Goal: Task Accomplishment & Management: Use online tool/utility

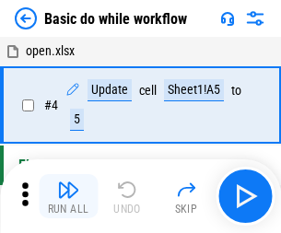
click at [68, 196] on img "button" at bounding box center [68, 189] width 22 height 22
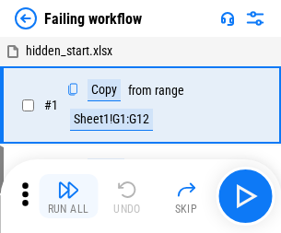
click at [68, 196] on img "button" at bounding box center [68, 189] width 22 height 22
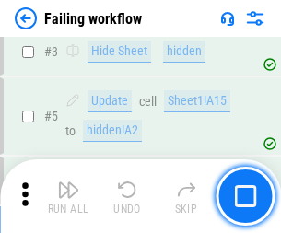
scroll to position [390, 0]
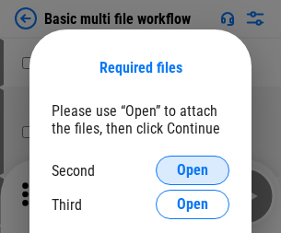
click at [192, 170] on span "Open" at bounding box center [192, 170] width 31 height 15
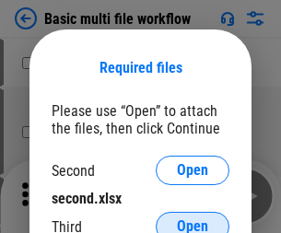
click at [192, 219] on span "Open" at bounding box center [192, 226] width 31 height 15
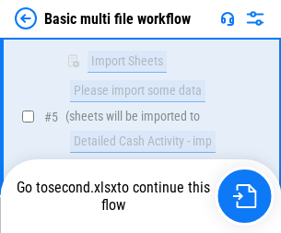
scroll to position [640, 0]
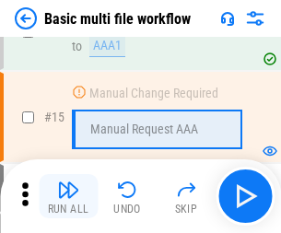
click at [68, 196] on img "button" at bounding box center [68, 189] width 22 height 22
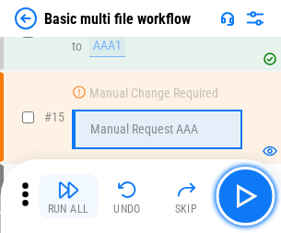
scroll to position [1224, 0]
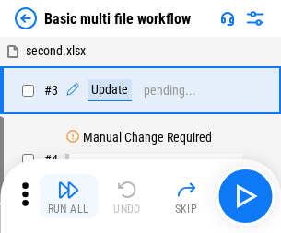
click at [68, 196] on img "button" at bounding box center [68, 189] width 22 height 22
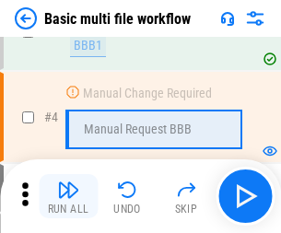
click at [68, 196] on img "button" at bounding box center [68, 189] width 22 height 22
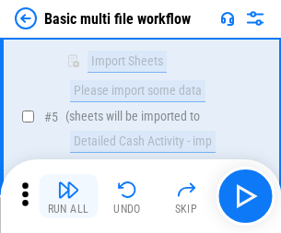
click at [68, 196] on img "button" at bounding box center [68, 189] width 22 height 22
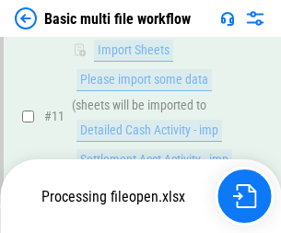
scroll to position [862, 0]
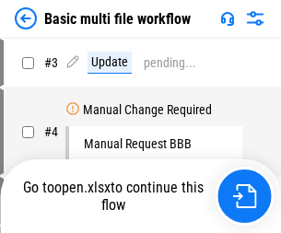
scroll to position [74, 0]
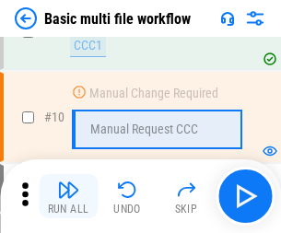
click at [68, 196] on img "button" at bounding box center [68, 189] width 22 height 22
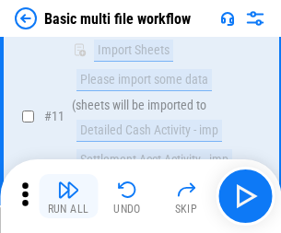
click at [68, 196] on img "button" at bounding box center [68, 189] width 22 height 22
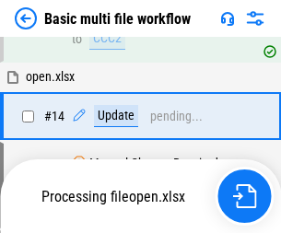
scroll to position [962, 0]
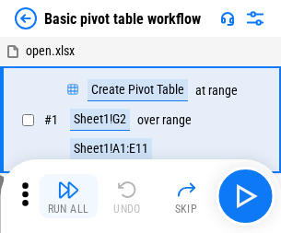
click at [68, 196] on img "button" at bounding box center [68, 189] width 22 height 22
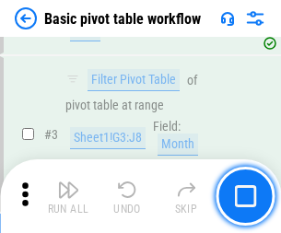
scroll to position [441, 0]
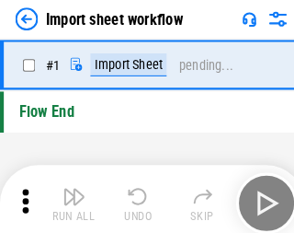
click at [68, 196] on img "button" at bounding box center [72, 189] width 22 height 22
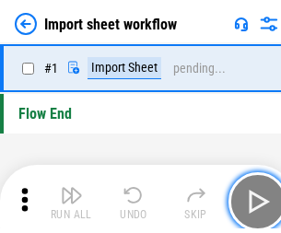
scroll to position [6, 0]
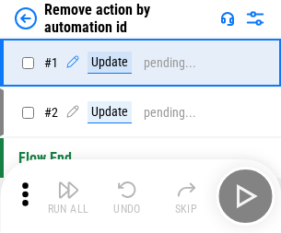
click at [68, 196] on img "button" at bounding box center [68, 189] width 22 height 22
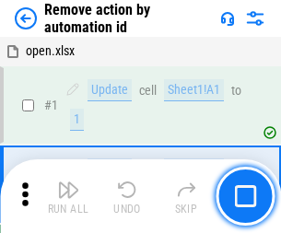
scroll to position [68, 0]
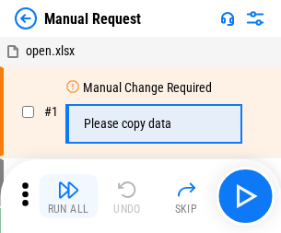
click at [68, 196] on img "button" at bounding box center [68, 189] width 22 height 22
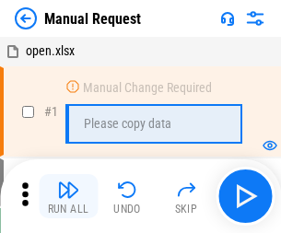
click at [68, 196] on img "button" at bounding box center [68, 189] width 22 height 22
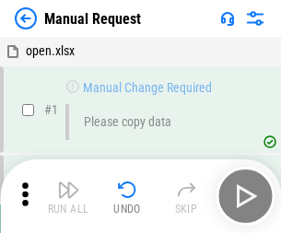
scroll to position [63, 0]
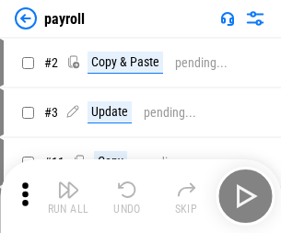
click at [68, 196] on img "button" at bounding box center [68, 189] width 22 height 22
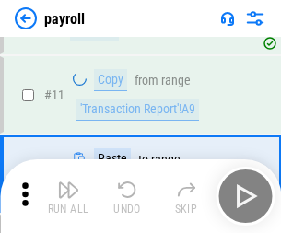
scroll to position [133, 0]
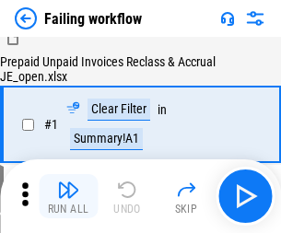
click at [68, 196] on img "button" at bounding box center [68, 189] width 22 height 22
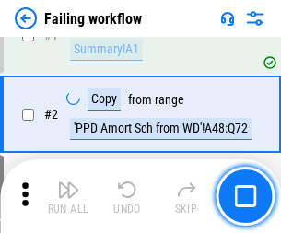
scroll to position [297, 0]
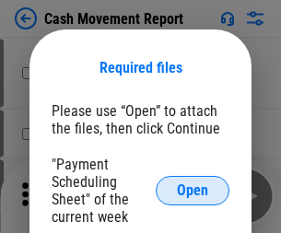
click at [192, 190] on span "Open" at bounding box center [192, 190] width 31 height 15
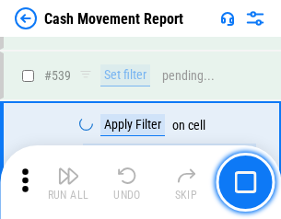
scroll to position [8163, 0]
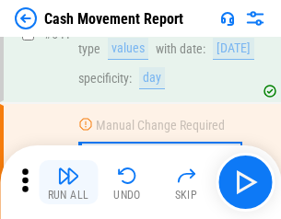
click at [68, 182] on img "button" at bounding box center [68, 176] width 22 height 22
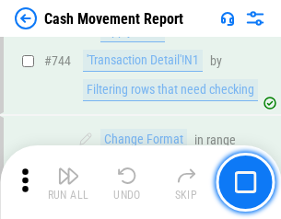
scroll to position [9796, 0]
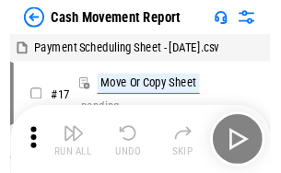
scroll to position [33, 0]
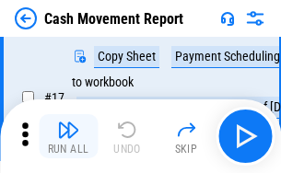
click at [68, 136] on img "button" at bounding box center [68, 130] width 22 height 22
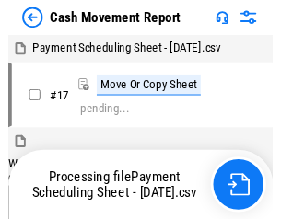
scroll to position [10, 0]
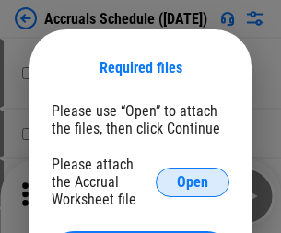
click at [192, 181] on span "Open" at bounding box center [192, 182] width 31 height 15
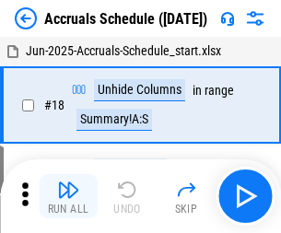
click at [68, 196] on img "button" at bounding box center [68, 189] width 22 height 22
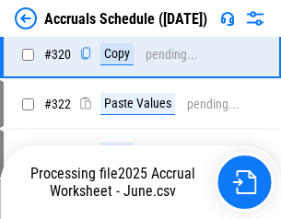
scroll to position [3421, 0]
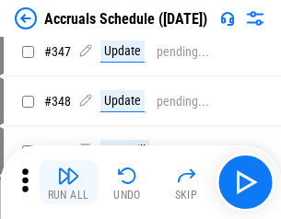
click at [68, 182] on img "button" at bounding box center [68, 176] width 22 height 22
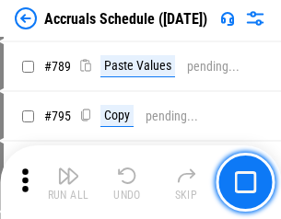
scroll to position [7726, 0]
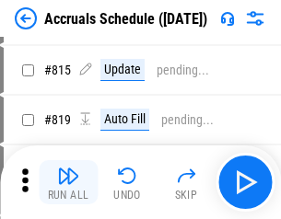
click at [68, 182] on img "button" at bounding box center [68, 176] width 22 height 22
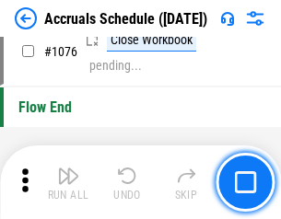
scroll to position [11016, 0]
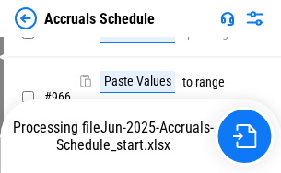
scroll to position [8901, 0]
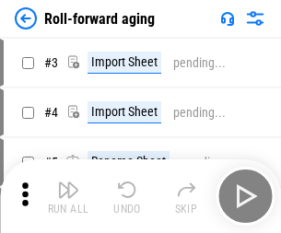
click at [68, 182] on img "button" at bounding box center [68, 189] width 22 height 22
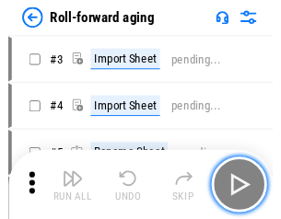
scroll to position [3, 0]
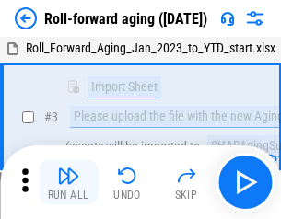
click at [68, 182] on img "button" at bounding box center [68, 176] width 22 height 22
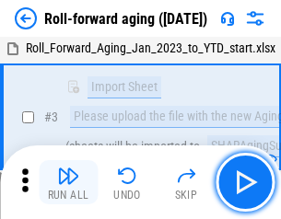
scroll to position [119, 0]
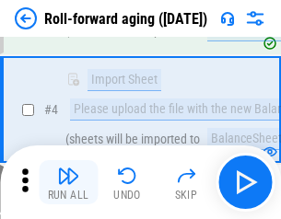
click at [68, 182] on img "button" at bounding box center [68, 176] width 22 height 22
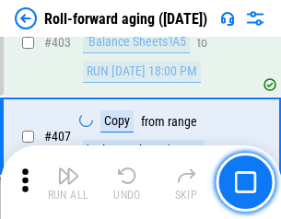
scroll to position [6378, 0]
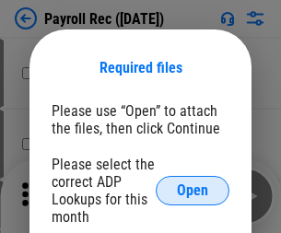
click at [192, 190] on span "Open" at bounding box center [192, 190] width 31 height 15
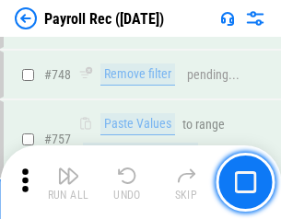
scroll to position [10887, 0]
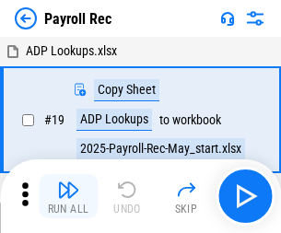
click at [68, 196] on img "button" at bounding box center [68, 189] width 22 height 22
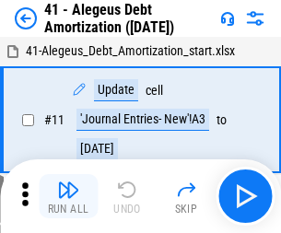
click at [68, 196] on img "button" at bounding box center [68, 189] width 22 height 22
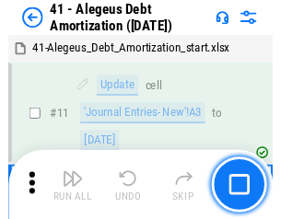
scroll to position [227, 0]
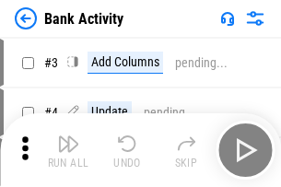
click at [68, 150] on img "button" at bounding box center [68, 143] width 22 height 22
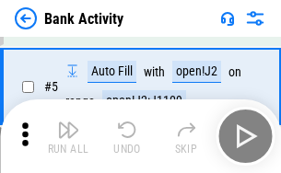
scroll to position [97, 0]
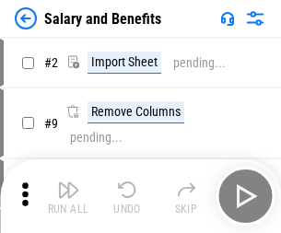
click at [68, 182] on img "button" at bounding box center [68, 189] width 22 height 22
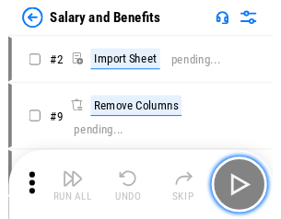
scroll to position [25, 0]
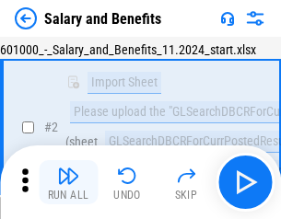
click at [68, 182] on img "button" at bounding box center [68, 176] width 22 height 22
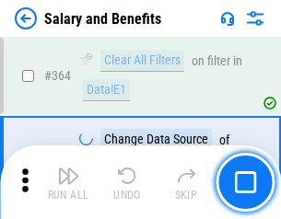
scroll to position [8662, 0]
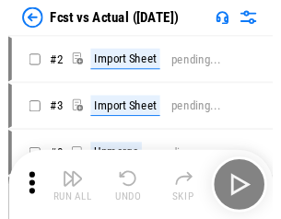
scroll to position [24, 0]
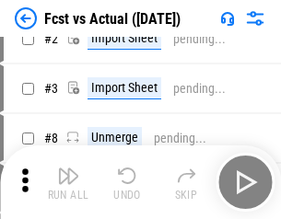
click at [68, 182] on img "button" at bounding box center [68, 176] width 22 height 22
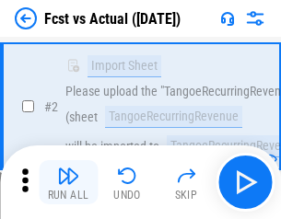
click at [68, 182] on img "button" at bounding box center [68, 176] width 22 height 22
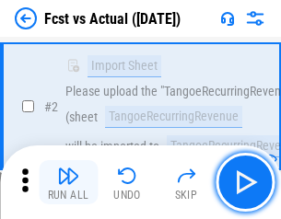
scroll to position [172, 0]
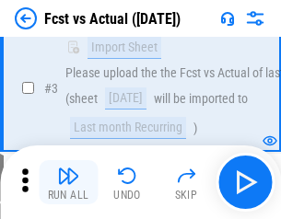
click at [68, 182] on img "button" at bounding box center [68, 176] width 22 height 22
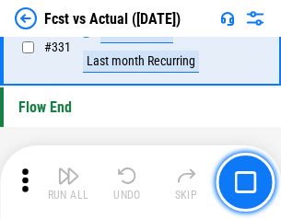
scroll to position [8804, 0]
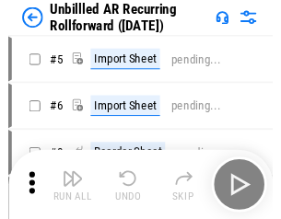
scroll to position [40, 0]
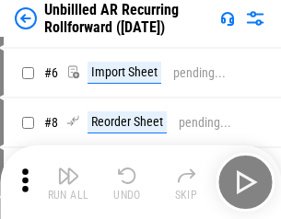
click at [68, 182] on img "button" at bounding box center [68, 176] width 22 height 22
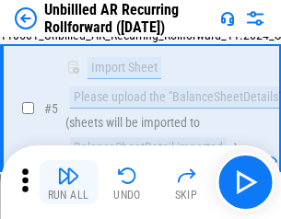
click at [68, 182] on img "button" at bounding box center [68, 176] width 22 height 22
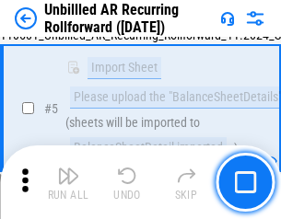
scroll to position [173, 0]
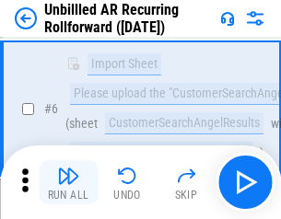
click at [68, 182] on img "button" at bounding box center [68, 176] width 22 height 22
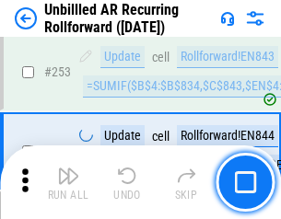
scroll to position [6247, 0]
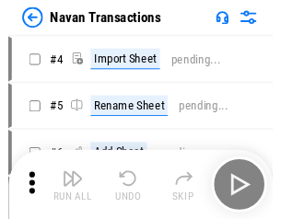
scroll to position [29, 0]
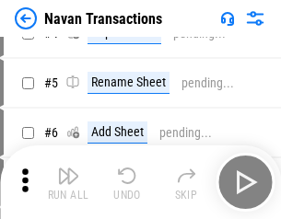
click at [68, 182] on img "button" at bounding box center [68, 176] width 22 height 22
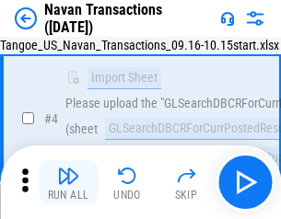
click at [68, 182] on img "button" at bounding box center [68, 176] width 22 height 22
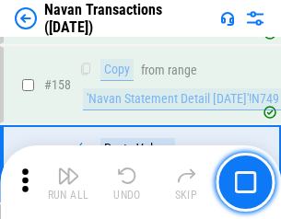
scroll to position [5963, 0]
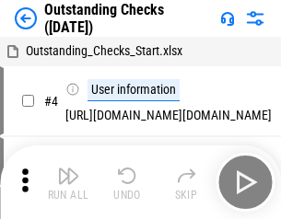
click at [68, 182] on img "button" at bounding box center [68, 176] width 22 height 22
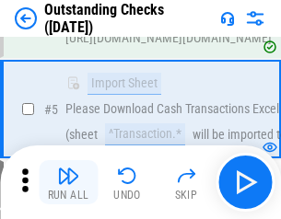
click at [68, 182] on img "button" at bounding box center [68, 176] width 22 height 22
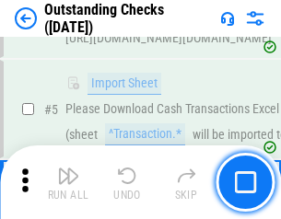
scroll to position [192, 0]
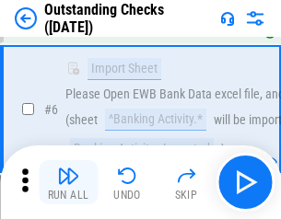
click at [68, 182] on img "button" at bounding box center [68, 176] width 22 height 22
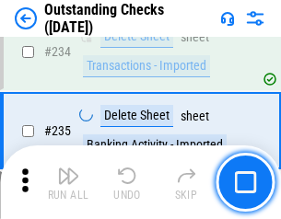
scroll to position [5585, 0]
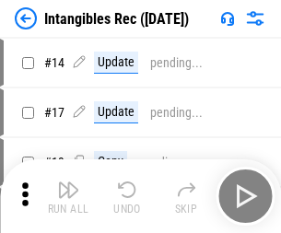
click at [68, 196] on img "button" at bounding box center [68, 189] width 22 height 22
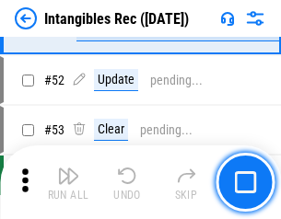
scroll to position [716, 0]
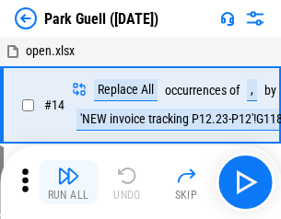
click at [68, 182] on img "button" at bounding box center [68, 176] width 22 height 22
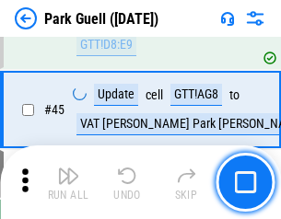
scroll to position [2300, 0]
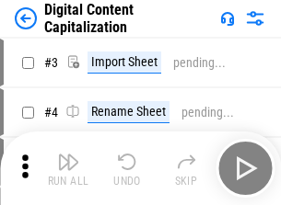
click at [68, 155] on img "button" at bounding box center [68, 162] width 22 height 22
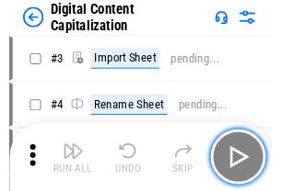
scroll to position [53, 0]
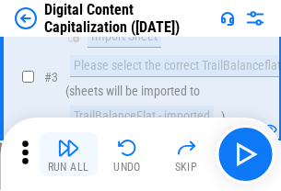
click at [68, 155] on img "button" at bounding box center [68, 148] width 22 height 22
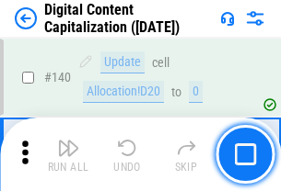
scroll to position [1951, 0]
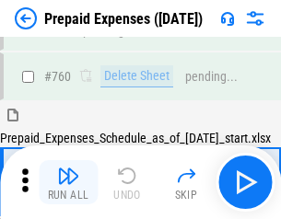
click at [68, 182] on img "button" at bounding box center [68, 176] width 22 height 22
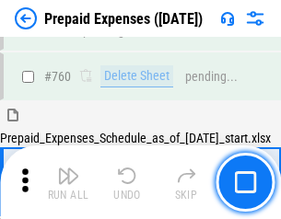
scroll to position [5098, 0]
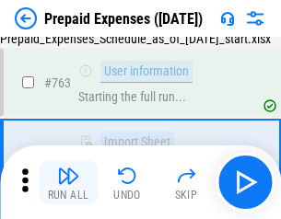
click at [68, 182] on img "button" at bounding box center [68, 176] width 22 height 22
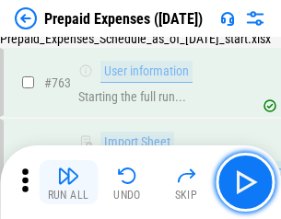
scroll to position [5206, 0]
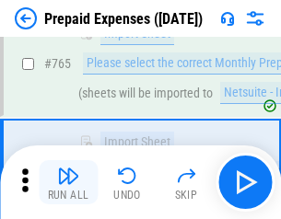
click at [68, 182] on img "button" at bounding box center [68, 176] width 22 height 22
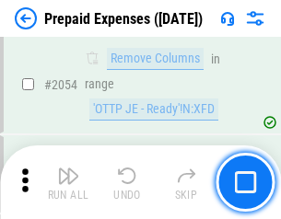
scroll to position [19226, 0]
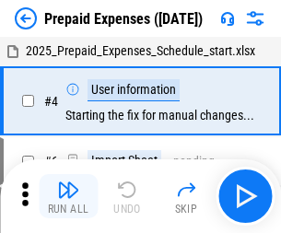
click at [68, 196] on img "button" at bounding box center [68, 189] width 22 height 22
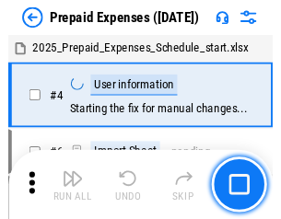
scroll to position [81, 0]
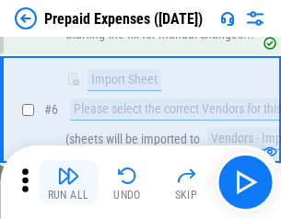
click at [68, 182] on img "button" at bounding box center [68, 176] width 22 height 22
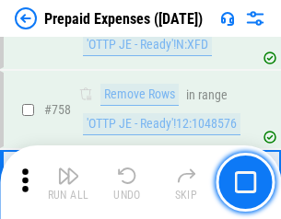
scroll to position [6554, 0]
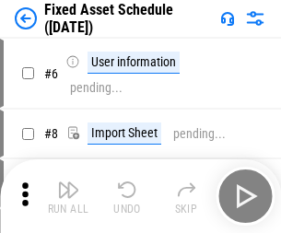
click at [68, 196] on img "button" at bounding box center [68, 189] width 22 height 22
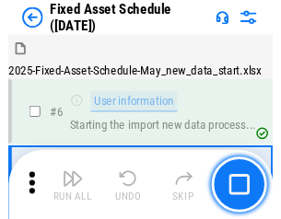
scroll to position [99, 0]
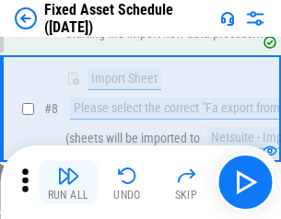
click at [68, 182] on img "button" at bounding box center [68, 176] width 22 height 22
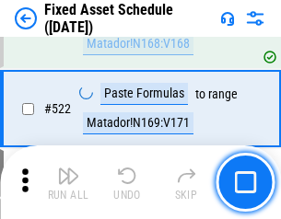
scroll to position [6393, 0]
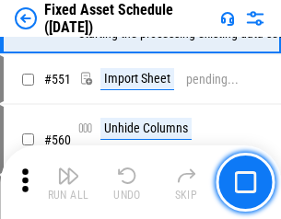
click at [68, 182] on img "button" at bounding box center [68, 176] width 22 height 22
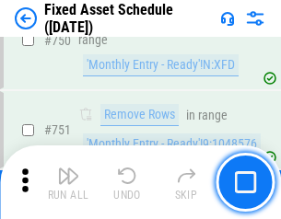
scroll to position [8967, 0]
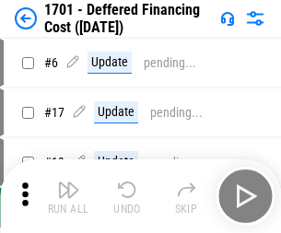
click at [68, 196] on img "button" at bounding box center [68, 189] width 22 height 22
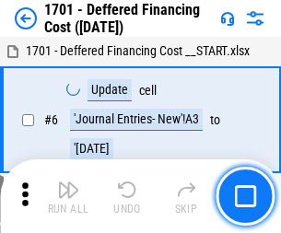
scroll to position [221, 0]
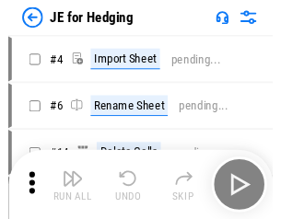
scroll to position [3, 0]
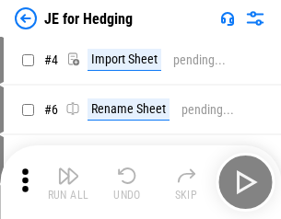
click at [68, 182] on img "button" at bounding box center [68, 176] width 22 height 22
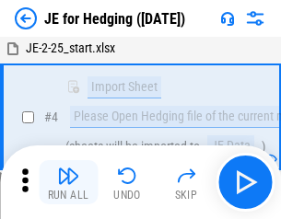
click at [68, 182] on img "button" at bounding box center [68, 176] width 22 height 22
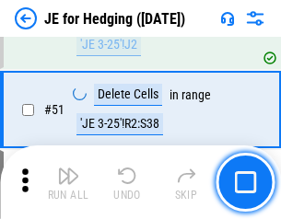
scroll to position [1191, 0]
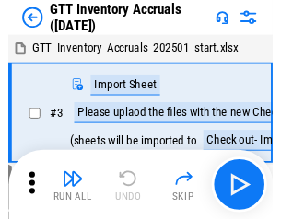
scroll to position [3, 0]
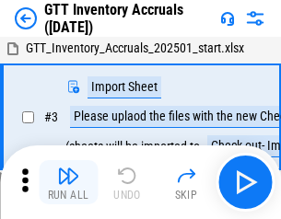
click at [68, 182] on img "button" at bounding box center [68, 176] width 22 height 22
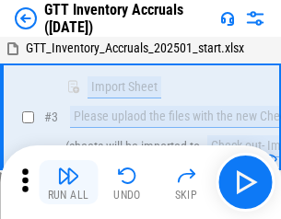
click at [68, 182] on img "button" at bounding box center [68, 176] width 22 height 22
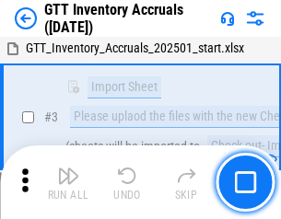
scroll to position [119, 0]
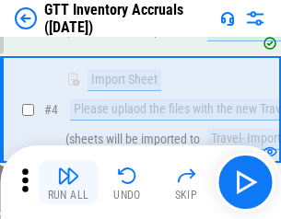
click at [68, 182] on img "button" at bounding box center [68, 176] width 22 height 22
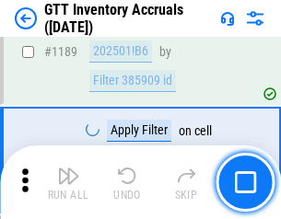
scroll to position [15019, 0]
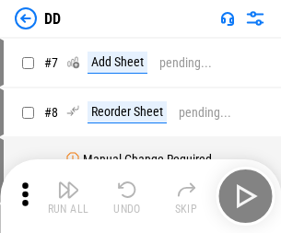
click at [68, 196] on img "button" at bounding box center [68, 189] width 22 height 22
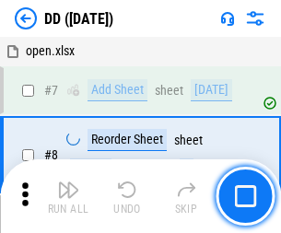
scroll to position [178, 0]
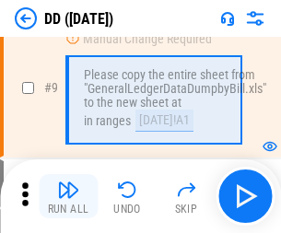
click at [68, 196] on img "button" at bounding box center [68, 189] width 22 height 22
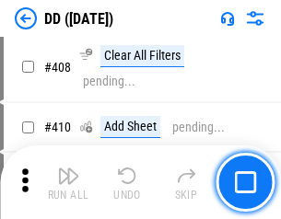
scroll to position [8229, 0]
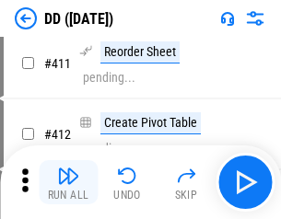
click at [68, 182] on img "button" at bounding box center [68, 176] width 22 height 22
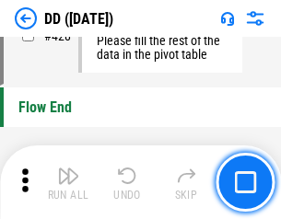
scroll to position [8803, 0]
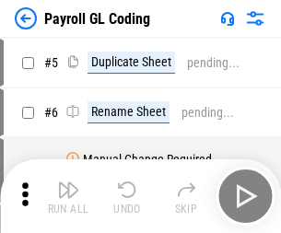
click at [68, 196] on img "button" at bounding box center [68, 189] width 22 height 22
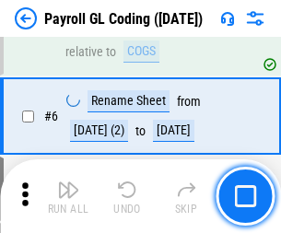
scroll to position [221, 0]
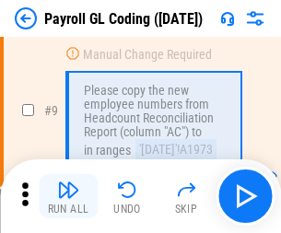
click at [68, 196] on img "button" at bounding box center [68, 189] width 22 height 22
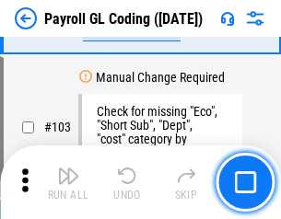
scroll to position [4315, 0]
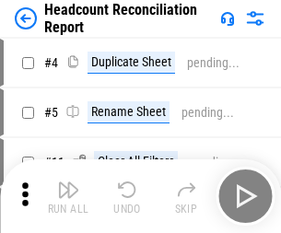
click at [68, 196] on img "button" at bounding box center [68, 189] width 22 height 22
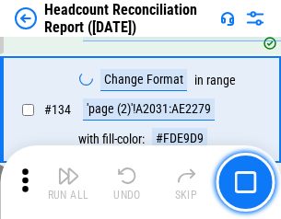
scroll to position [2211, 0]
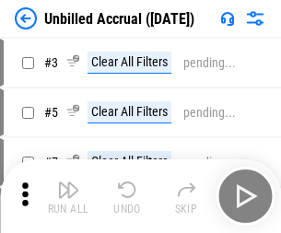
click at [68, 196] on img "button" at bounding box center [68, 189] width 22 height 22
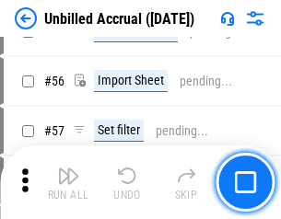
scroll to position [1920, 0]
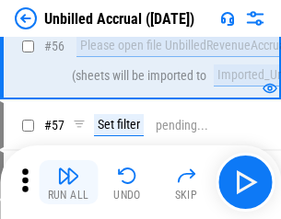
click at [68, 182] on img "button" at bounding box center [68, 176] width 22 height 22
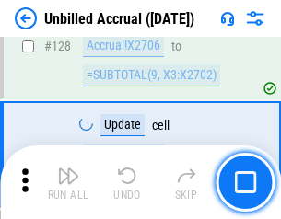
scroll to position [5479, 0]
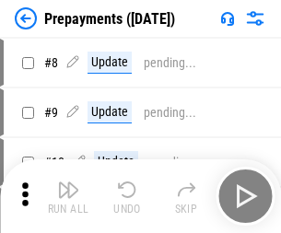
click at [68, 196] on img "button" at bounding box center [68, 189] width 22 height 22
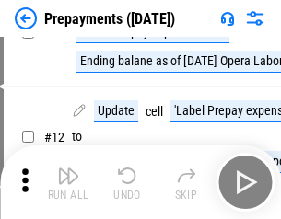
scroll to position [115, 0]
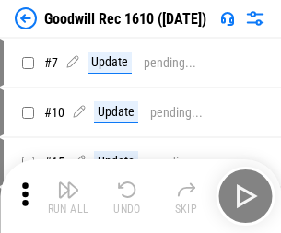
click at [68, 196] on img "button" at bounding box center [68, 189] width 22 height 22
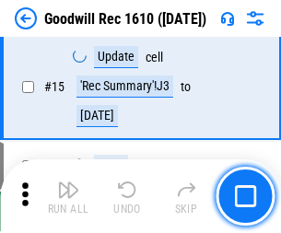
scroll to position [315, 0]
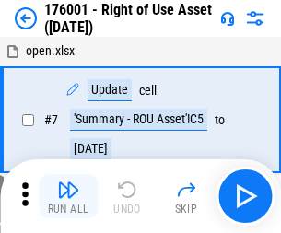
click at [68, 196] on img "button" at bounding box center [68, 189] width 22 height 22
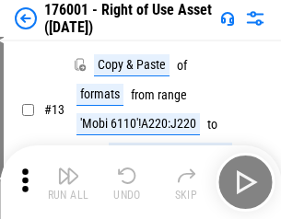
scroll to position [119, 0]
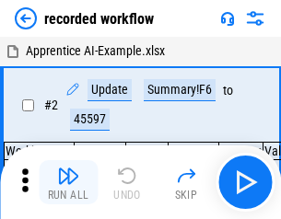
click at [68, 182] on img "button" at bounding box center [68, 176] width 22 height 22
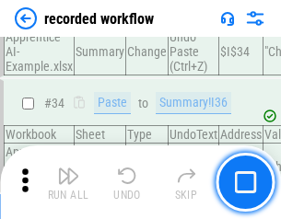
scroll to position [5749, 0]
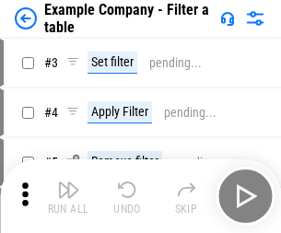
click at [68, 196] on img "button" at bounding box center [68, 189] width 22 height 22
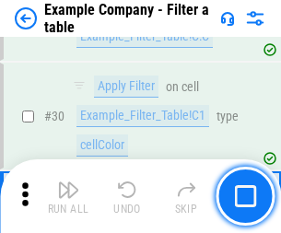
scroll to position [1683, 0]
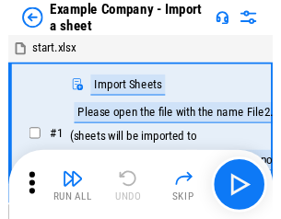
scroll to position [29, 0]
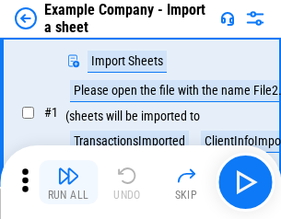
click at [68, 182] on img "button" at bounding box center [68, 176] width 22 height 22
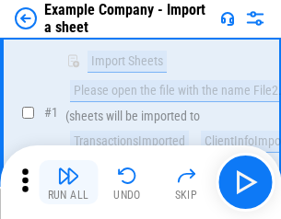
click at [68, 182] on img "button" at bounding box center [68, 176] width 22 height 22
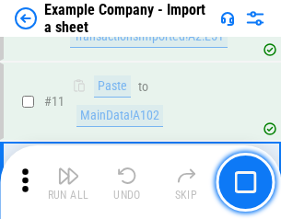
scroll to position [407, 0]
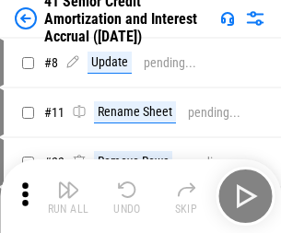
click at [68, 182] on img "button" at bounding box center [68, 189] width 22 height 22
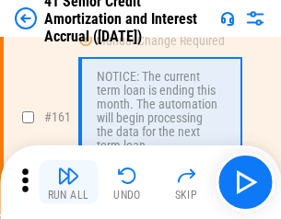
click at [68, 182] on img "button" at bounding box center [68, 176] width 22 height 22
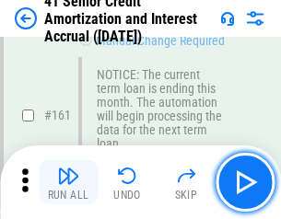
scroll to position [1967, 0]
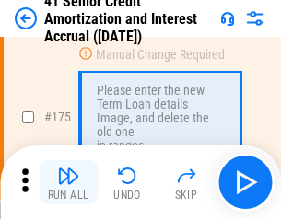
click at [68, 182] on img "button" at bounding box center [68, 176] width 22 height 22
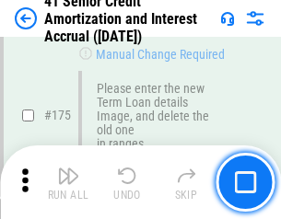
scroll to position [2154, 0]
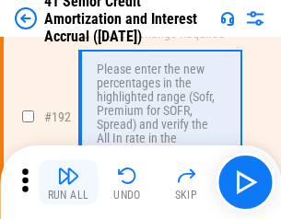
click at [68, 182] on img "button" at bounding box center [68, 176] width 22 height 22
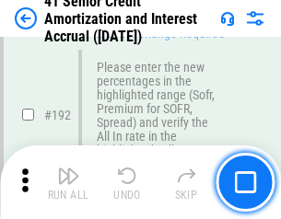
scroll to position [2347, 0]
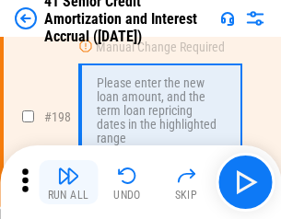
click at [68, 182] on img "button" at bounding box center [68, 176] width 22 height 22
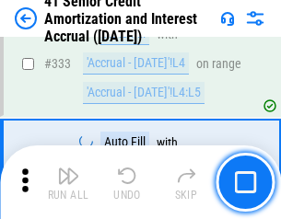
scroll to position [4699, 0]
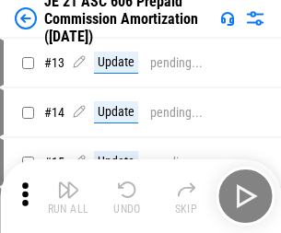
click at [68, 182] on img "button" at bounding box center [68, 189] width 22 height 22
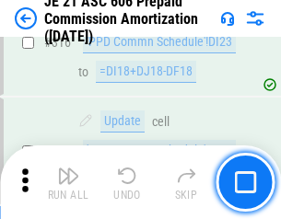
scroll to position [3434, 0]
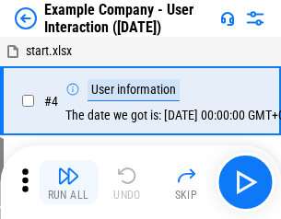
click at [68, 182] on img "button" at bounding box center [68, 176] width 22 height 22
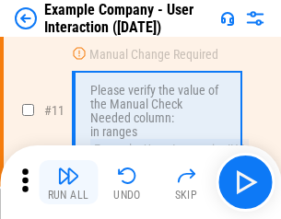
click at [68, 182] on img "button" at bounding box center [68, 176] width 22 height 22
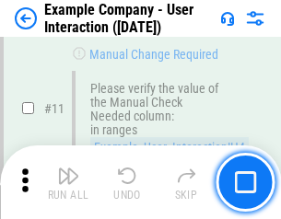
scroll to position [398, 0]
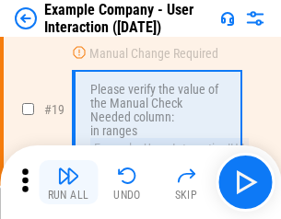
click at [68, 182] on img "button" at bounding box center [68, 176] width 22 height 22
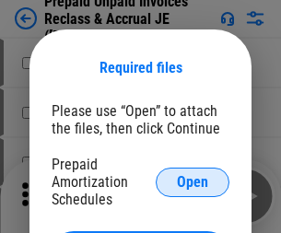
click at [192, 181] on span "Open" at bounding box center [192, 182] width 31 height 15
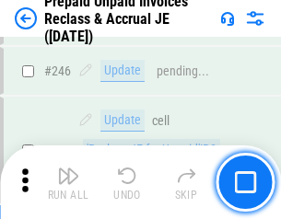
scroll to position [2483, 0]
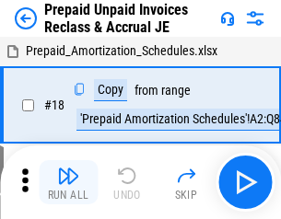
click at [68, 182] on img "button" at bounding box center [68, 176] width 22 height 22
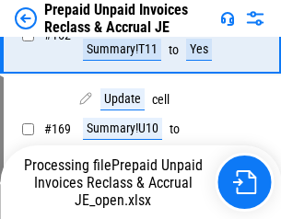
scroll to position [1413, 0]
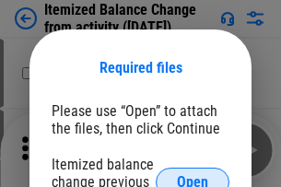
click at [192, 175] on span "Open" at bounding box center [192, 182] width 31 height 15
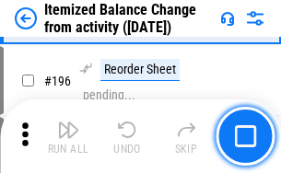
scroll to position [3540, 0]
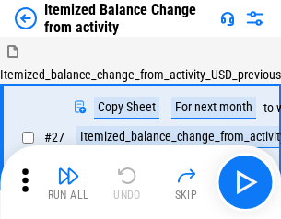
scroll to position [29, 0]
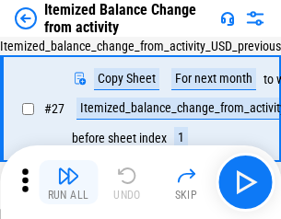
click at [68, 182] on img "button" at bounding box center [68, 176] width 22 height 22
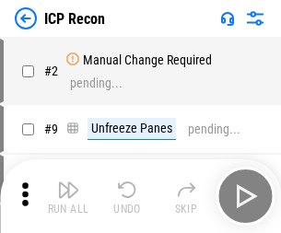
scroll to position [8, 0]
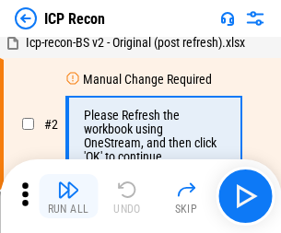
click at [68, 196] on img "button" at bounding box center [68, 189] width 22 height 22
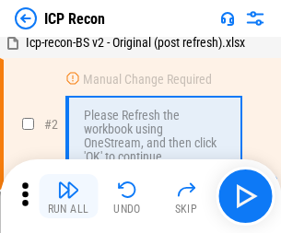
click at [68, 196] on img "button" at bounding box center [68, 189] width 22 height 22
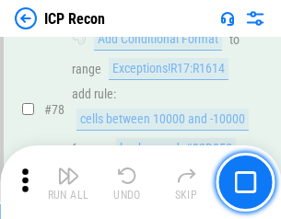
scroll to position [1803, 0]
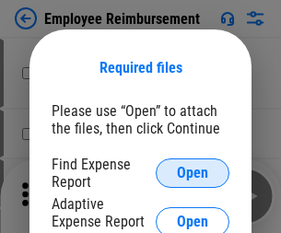
click at [192, 173] on span "Open" at bounding box center [192, 173] width 31 height 15
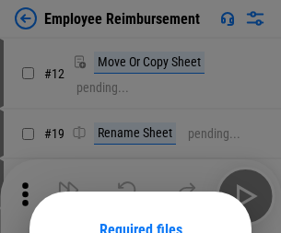
scroll to position [162, 0]
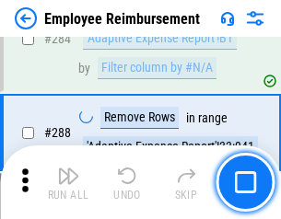
scroll to position [4999, 0]
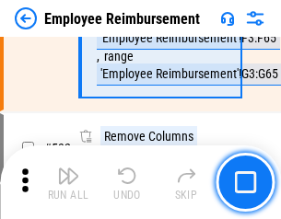
click at [68, 182] on img "button" at bounding box center [68, 176] width 22 height 22
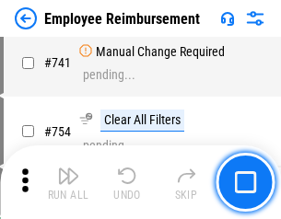
scroll to position [12904, 0]
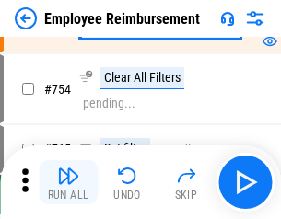
click at [68, 182] on img "button" at bounding box center [68, 176] width 22 height 22
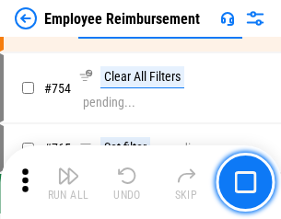
click at [68, 182] on img "button" at bounding box center [68, 176] width 22 height 22
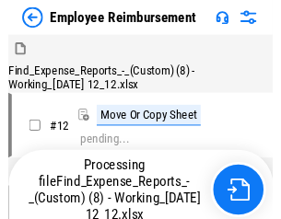
scroll to position [63, 0]
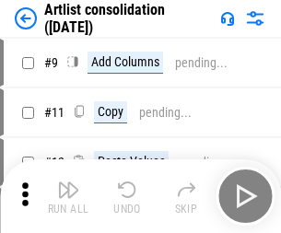
click at [68, 196] on img "button" at bounding box center [68, 189] width 22 height 22
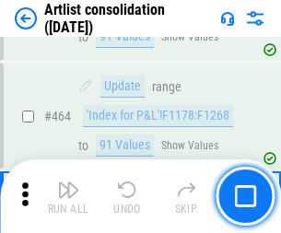
scroll to position [8054, 0]
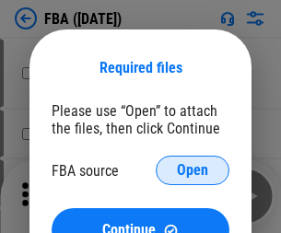
click at [192, 170] on span "Open" at bounding box center [192, 170] width 31 height 15
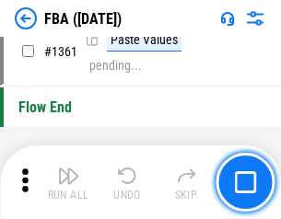
scroll to position [19753, 0]
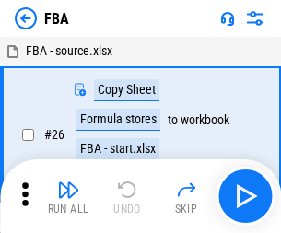
scroll to position [18, 0]
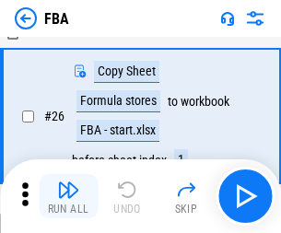
click at [68, 196] on img "button" at bounding box center [68, 189] width 22 height 22
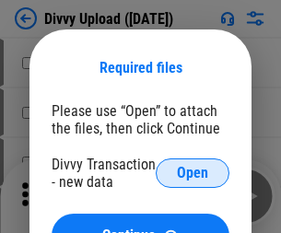
click at [192, 173] on span "Open" at bounding box center [192, 173] width 31 height 15
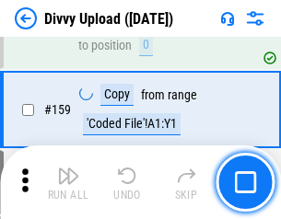
scroll to position [1905, 0]
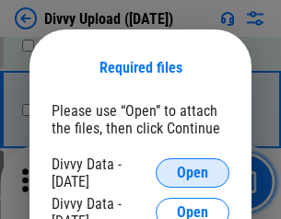
click at [192, 173] on span "Open" at bounding box center [192, 173] width 31 height 15
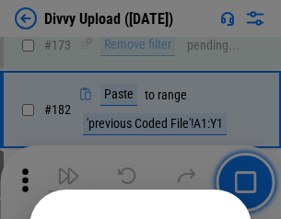
scroll to position [2065, 0]
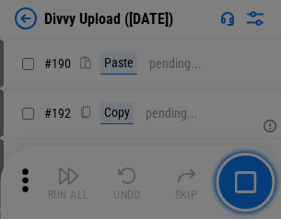
scroll to position [2321, 0]
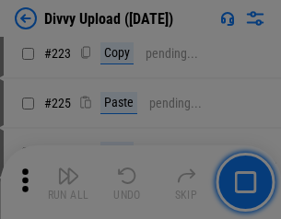
scroll to position [3670, 0]
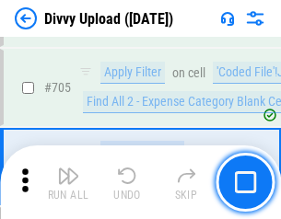
scroll to position [12582, 0]
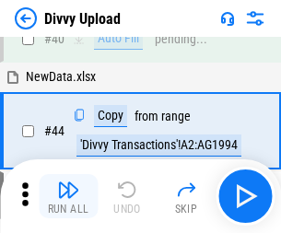
click at [68, 196] on img "button" at bounding box center [68, 189] width 22 height 22
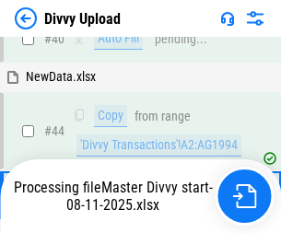
scroll to position [202, 0]
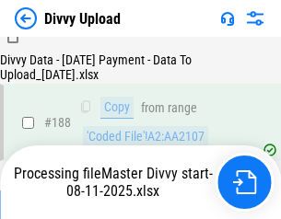
scroll to position [2165, 0]
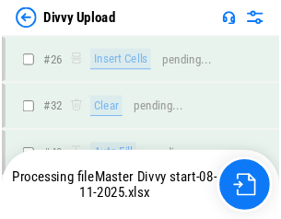
scroll to position [1905, 0]
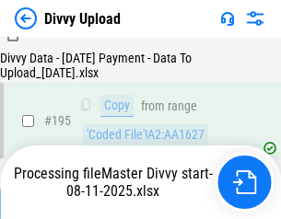
scroll to position [2571, 0]
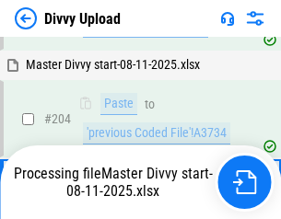
scroll to position [3070, 0]
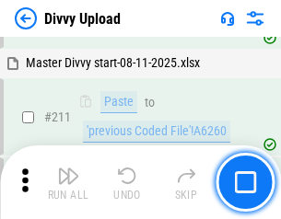
scroll to position [3681, 0]
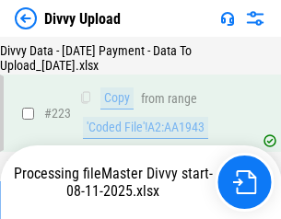
scroll to position [4193, 0]
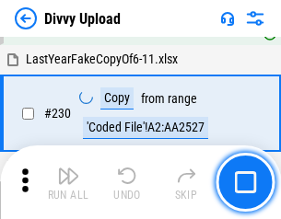
scroll to position [4564, 0]
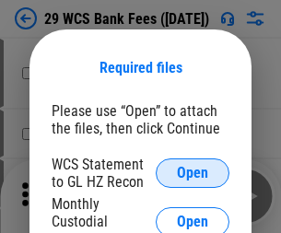
click at [192, 173] on span "Open" at bounding box center [192, 173] width 31 height 15
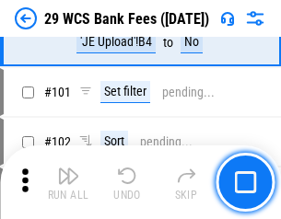
scroll to position [1792, 0]
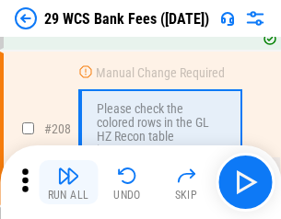
click at [68, 182] on img "button" at bounding box center [68, 176] width 22 height 22
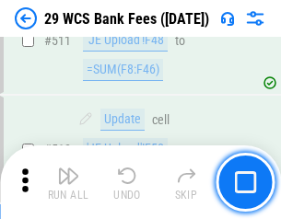
scroll to position [9254, 0]
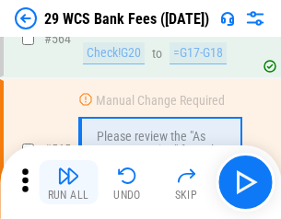
click at [68, 182] on img "button" at bounding box center [68, 176] width 22 height 22
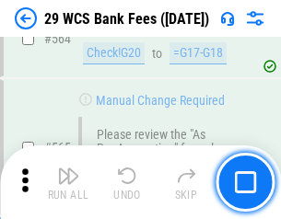
scroll to position [9947, 0]
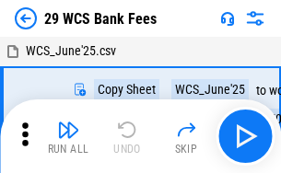
scroll to position [33, 0]
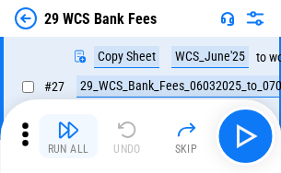
click at [68, 136] on img "button" at bounding box center [68, 130] width 22 height 22
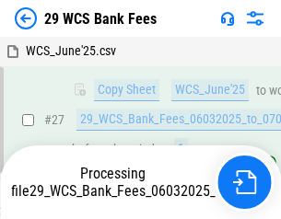
scroll to position [273, 0]
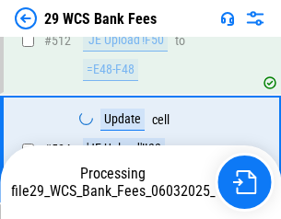
scroll to position [9709, 0]
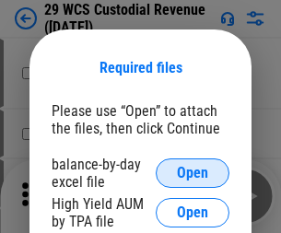
click at [192, 173] on span "Open" at bounding box center [192, 173] width 31 height 15
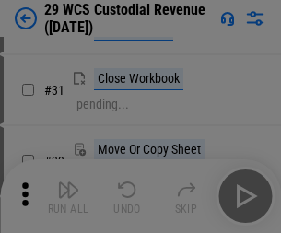
scroll to position [395, 0]
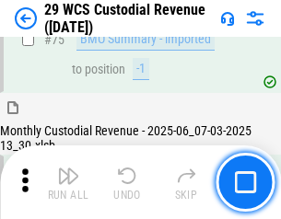
scroll to position [1921, 0]
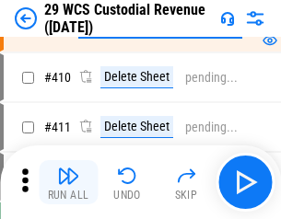
click at [68, 182] on img "button" at bounding box center [68, 176] width 22 height 22
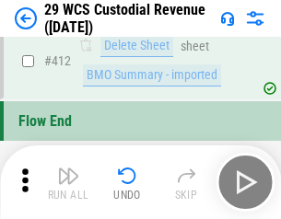
scroll to position [8784, 0]
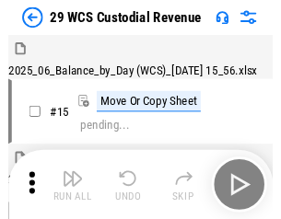
scroll to position [44, 0]
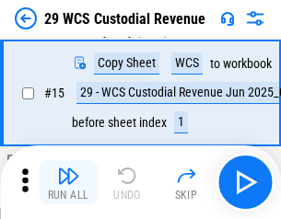
click at [68, 182] on img "button" at bounding box center [68, 176] width 22 height 22
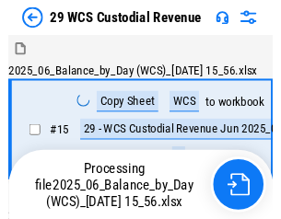
scroll to position [44, 0]
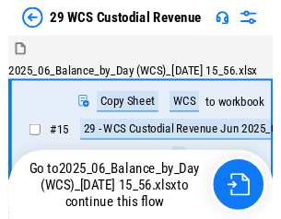
scroll to position [34, 0]
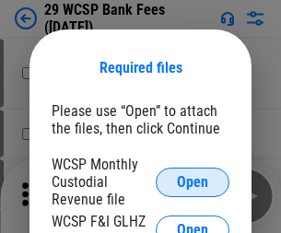
click at [192, 181] on span "Open" at bounding box center [192, 182] width 31 height 15
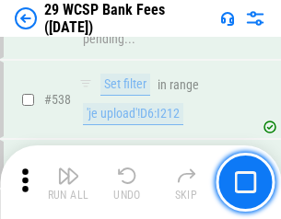
scroll to position [7067, 0]
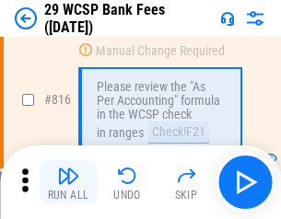
click at [68, 182] on img "button" at bounding box center [68, 176] width 22 height 22
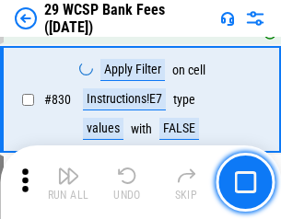
scroll to position [11670, 0]
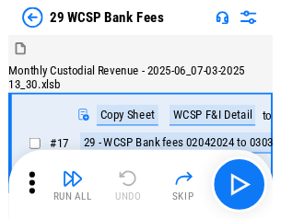
scroll to position [44, 0]
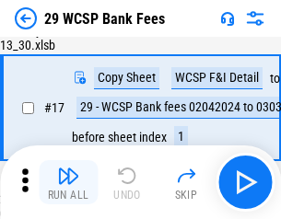
click at [68, 182] on img "button" at bounding box center [68, 176] width 22 height 22
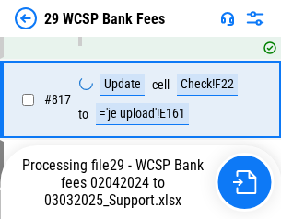
scroll to position [11309, 0]
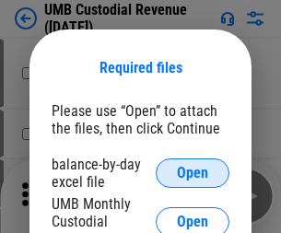
click at [192, 173] on span "Open" at bounding box center [192, 173] width 31 height 15
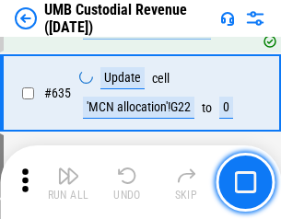
scroll to position [9625, 0]
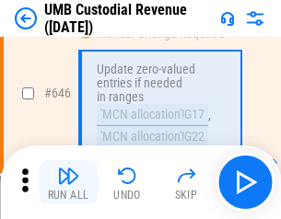
click at [68, 182] on img "button" at bounding box center [68, 176] width 22 height 22
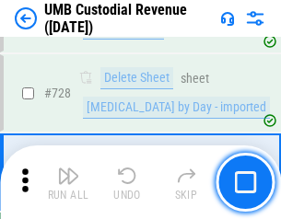
scroll to position [11346, 0]
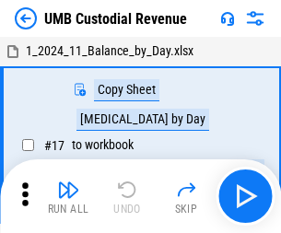
scroll to position [14, 0]
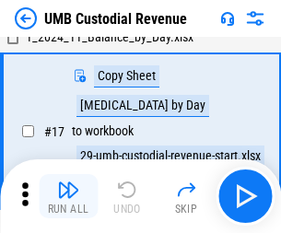
click at [68, 196] on img "button" at bounding box center [68, 189] width 22 height 22
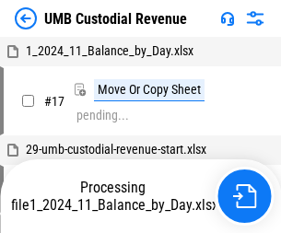
scroll to position [14, 0]
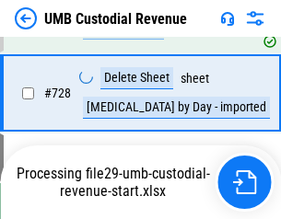
scroll to position [11304, 0]
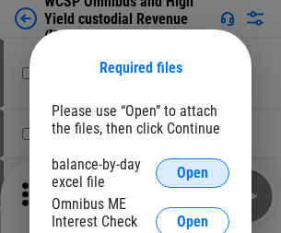
click at [192, 173] on span "Open" at bounding box center [192, 173] width 31 height 15
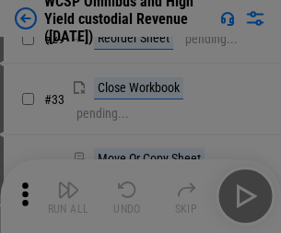
scroll to position [420, 0]
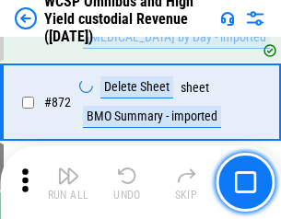
scroll to position [15567, 0]
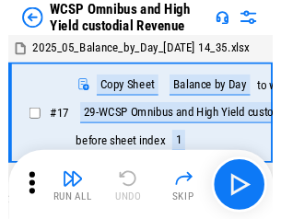
scroll to position [10, 0]
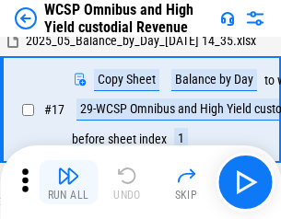
click at [68, 182] on img "button" at bounding box center [68, 176] width 22 height 22
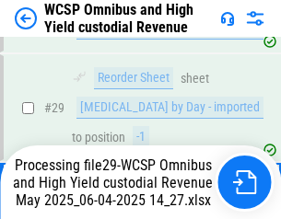
scroll to position [383, 0]
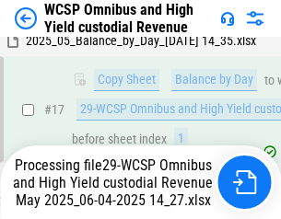
scroll to position [383, 0]
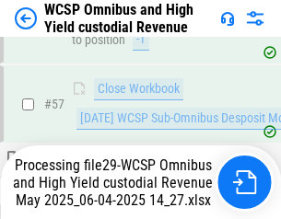
scroll to position [1887, 0]
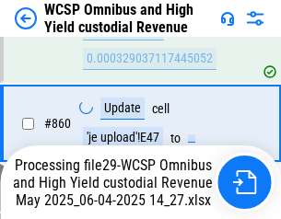
scroll to position [15366, 0]
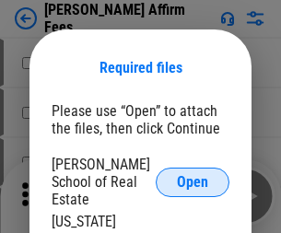
click at [192, 175] on span "Open" at bounding box center [192, 182] width 31 height 15
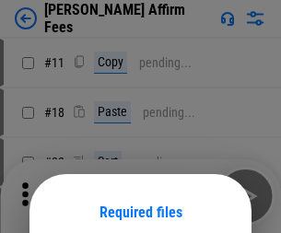
scroll to position [144, 0]
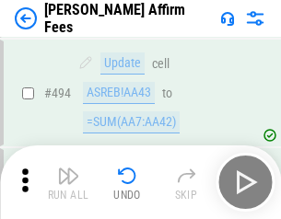
scroll to position [5001, 0]
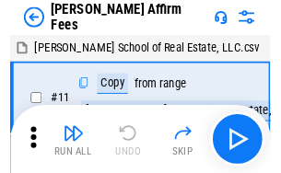
scroll to position [18, 0]
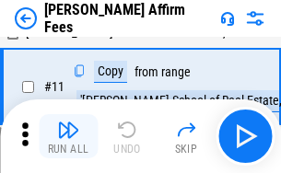
click at [68, 136] on img "button" at bounding box center [68, 130] width 22 height 22
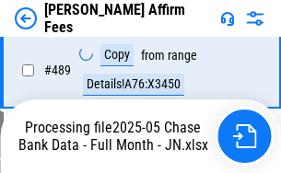
scroll to position [4824, 0]
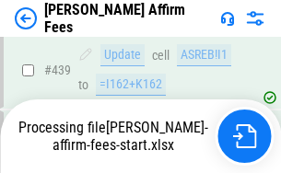
scroll to position [4824, 0]
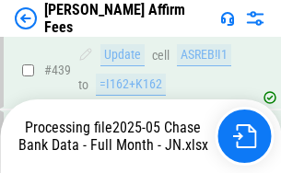
scroll to position [4824, 0]
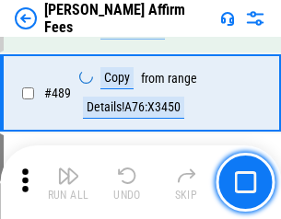
scroll to position [4801, 0]
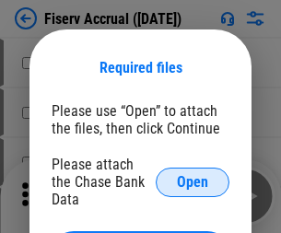
click at [192, 175] on span "Open" at bounding box center [192, 182] width 31 height 15
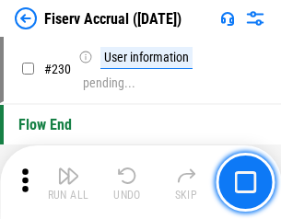
scroll to position [5828, 0]
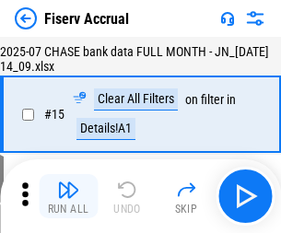
click at [68, 196] on img "button" at bounding box center [68, 189] width 22 height 22
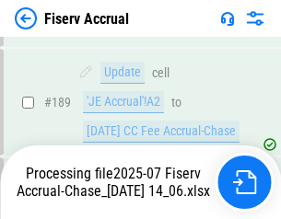
scroll to position [4727, 0]
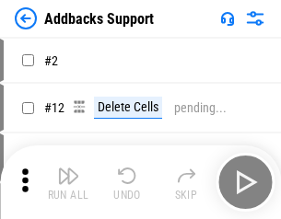
click at [68, 182] on img "button" at bounding box center [68, 176] width 22 height 22
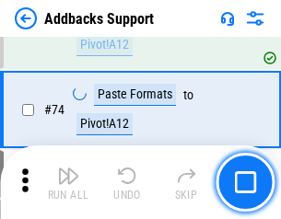
scroll to position [1339, 0]
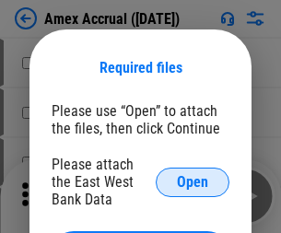
click at [192, 181] on span "Open" at bounding box center [192, 182] width 31 height 15
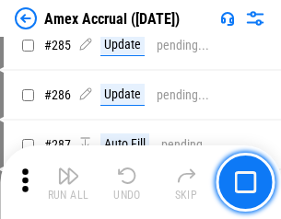
scroll to position [5036, 0]
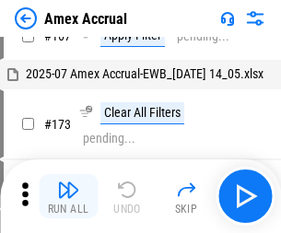
click at [68, 196] on img "button" at bounding box center [68, 189] width 22 height 22
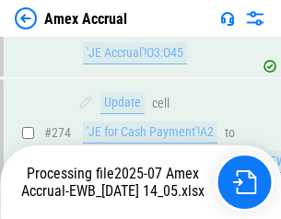
scroll to position [5481, 0]
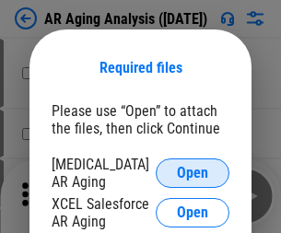
click at [192, 170] on span "Open" at bounding box center [192, 173] width 31 height 15
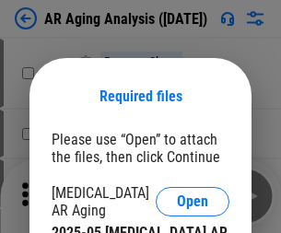
scroll to position [29, 0]
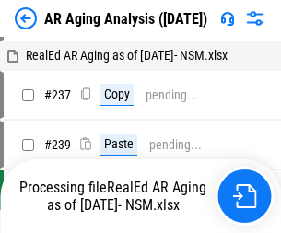
scroll to position [18, 0]
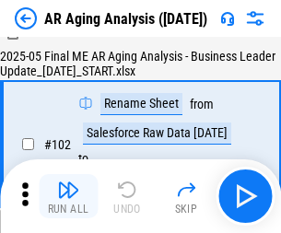
click at [68, 196] on img "button" at bounding box center [68, 189] width 22 height 22
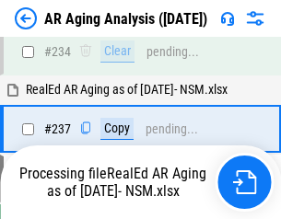
scroll to position [2851, 0]
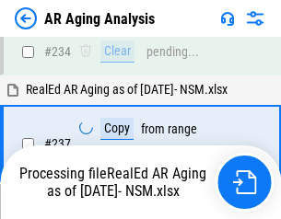
scroll to position [2906, 0]
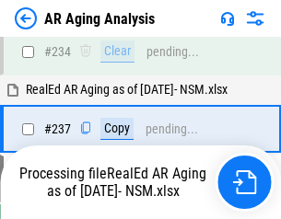
scroll to position [2830, 0]
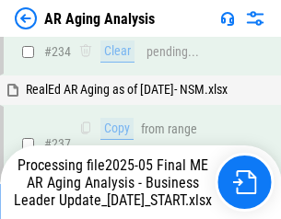
scroll to position [2830, 0]
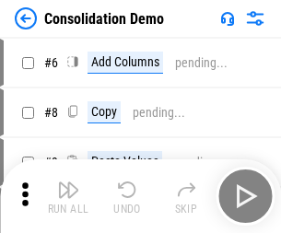
click at [68, 196] on img "button" at bounding box center [68, 189] width 22 height 22
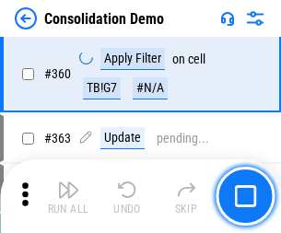
scroll to position [6165, 0]
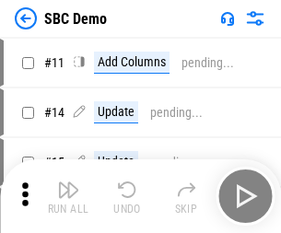
click at [68, 196] on img "button" at bounding box center [68, 189] width 22 height 22
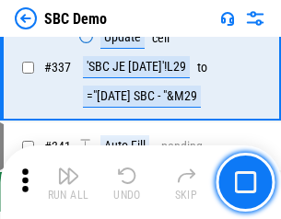
scroll to position [4838, 0]
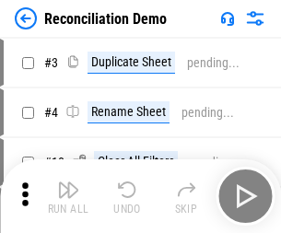
click at [68, 196] on img "button" at bounding box center [68, 189] width 22 height 22
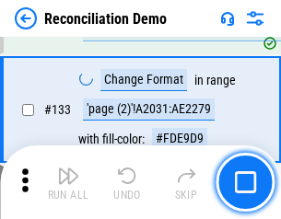
scroll to position [2184, 0]
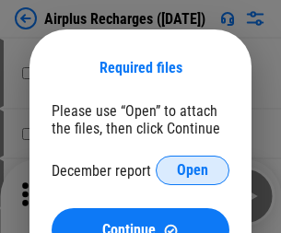
click at [192, 170] on span "Open" at bounding box center [192, 170] width 31 height 15
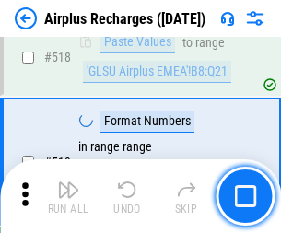
scroll to position [7915, 0]
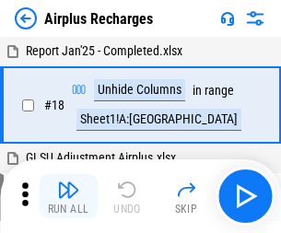
click at [68, 196] on img "button" at bounding box center [68, 189] width 22 height 22
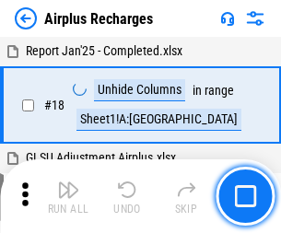
scroll to position [81, 0]
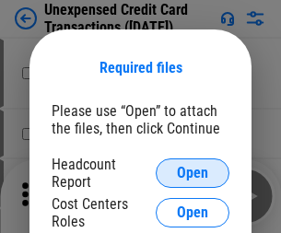
click at [192, 173] on span "Open" at bounding box center [192, 173] width 31 height 15
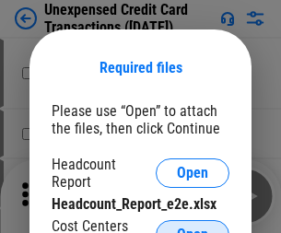
click at [192, 227] on span "Open" at bounding box center [192, 234] width 31 height 15
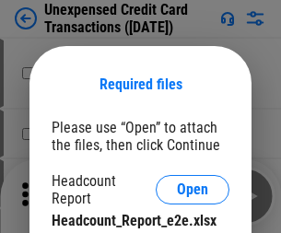
scroll to position [17, 0]
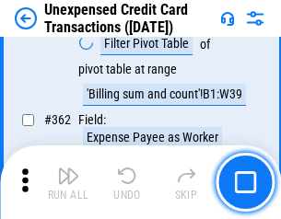
scroll to position [4730, 0]
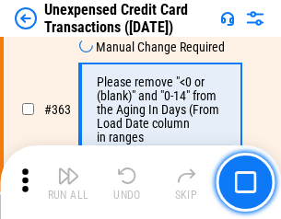
click at [68, 182] on img "button" at bounding box center [68, 176] width 22 height 22
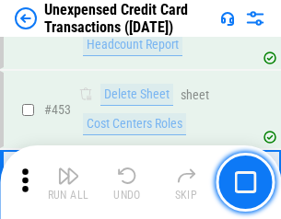
scroll to position [6273, 0]
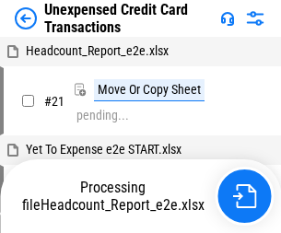
scroll to position [29, 0]
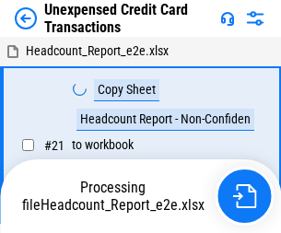
scroll to position [29, 0]
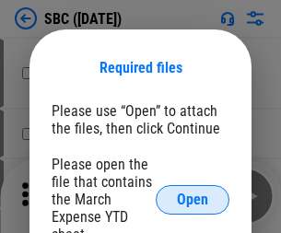
click at [192, 199] on span "Open" at bounding box center [192, 199] width 31 height 15
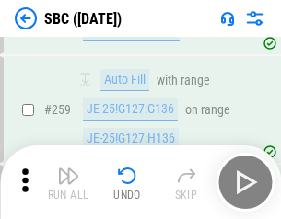
scroll to position [3594, 0]
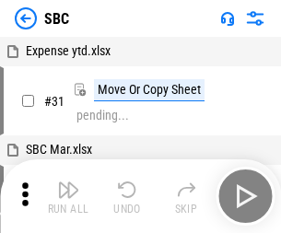
scroll to position [18, 0]
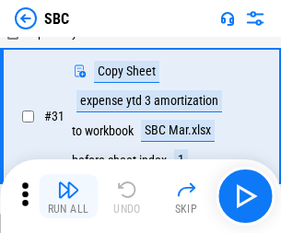
click at [68, 196] on img "button" at bounding box center [68, 189] width 22 height 22
